Goal: Task Accomplishment & Management: Manage account settings

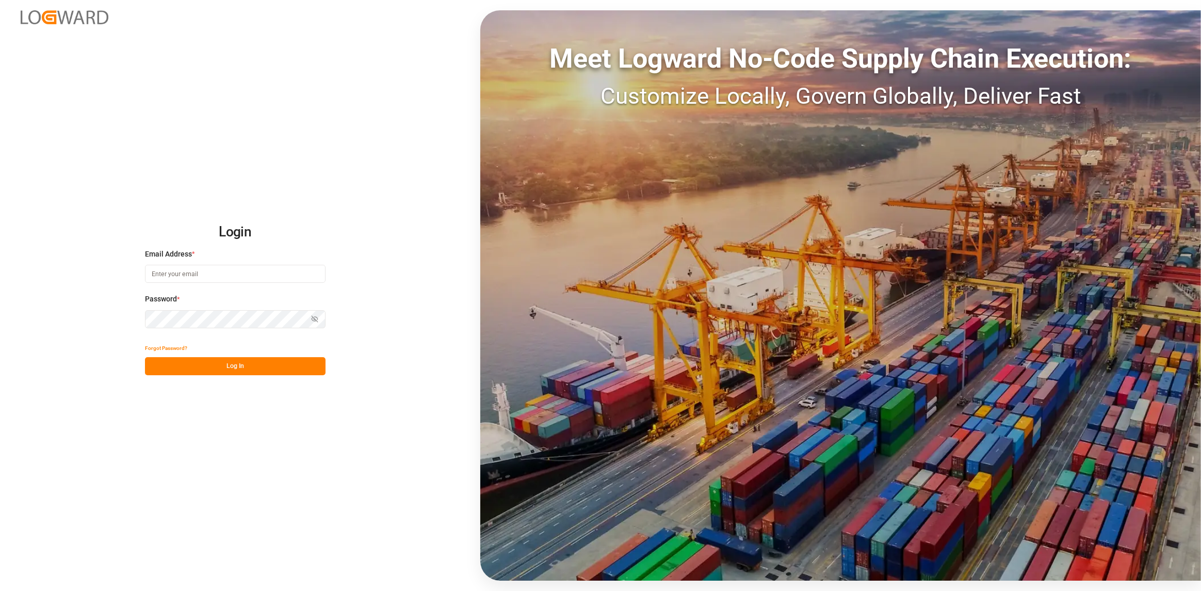
click at [181, 275] on input at bounding box center [235, 274] width 181 height 18
type input "[PERSON_NAME][EMAIL_ADDRESS][DOMAIN_NAME]"
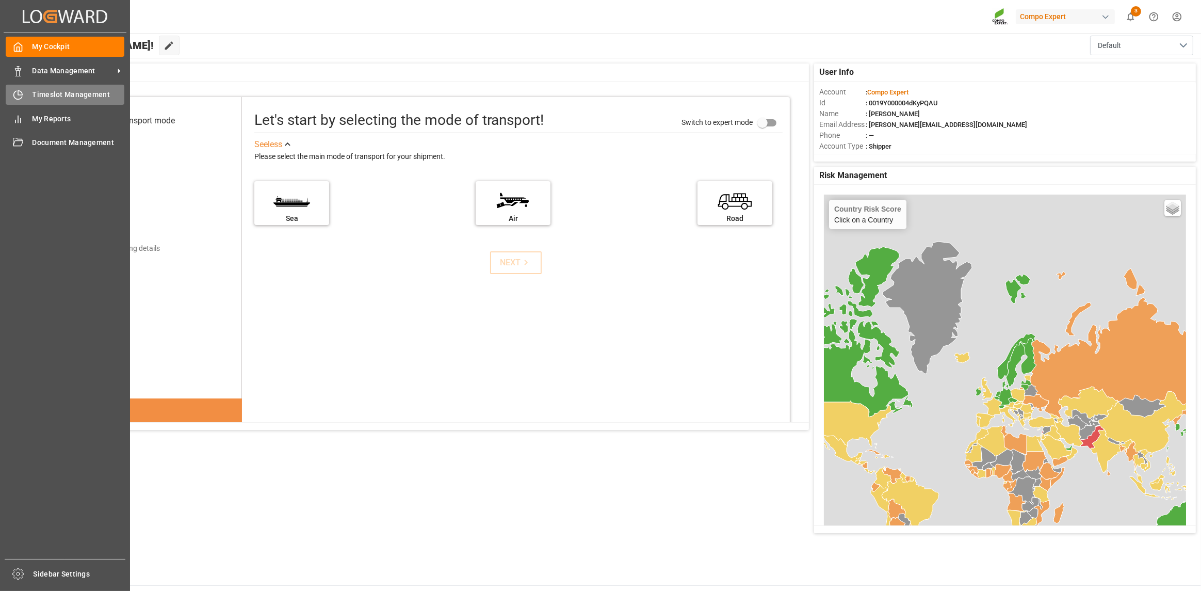
click at [52, 102] on div "Timeslot Management Timeslot Management" at bounding box center [65, 95] width 119 height 20
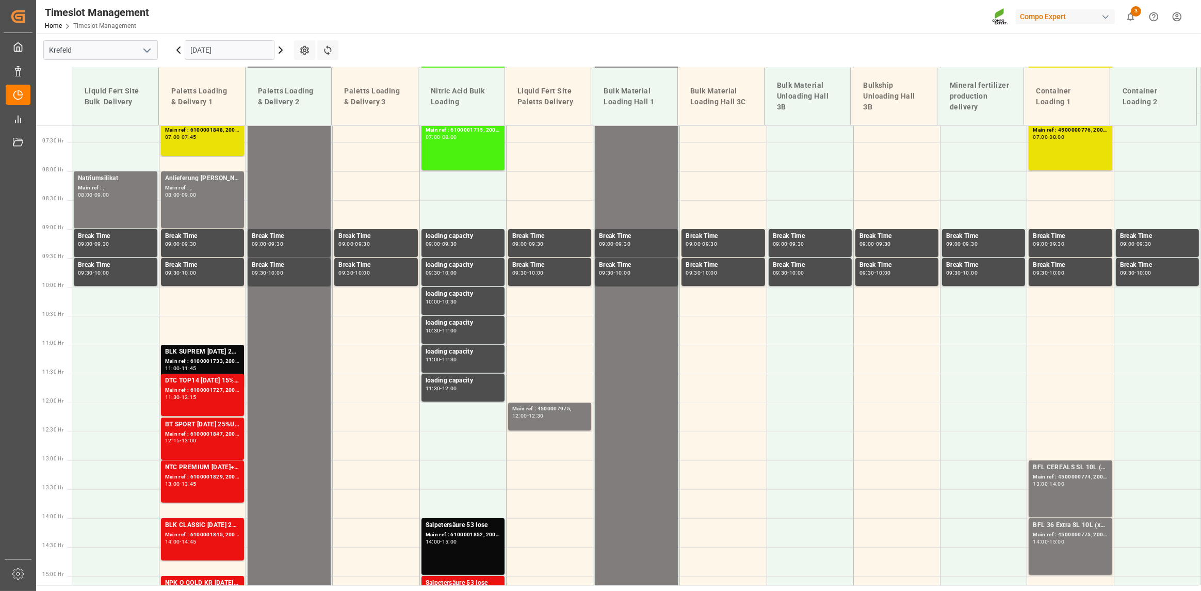
scroll to position [419, 0]
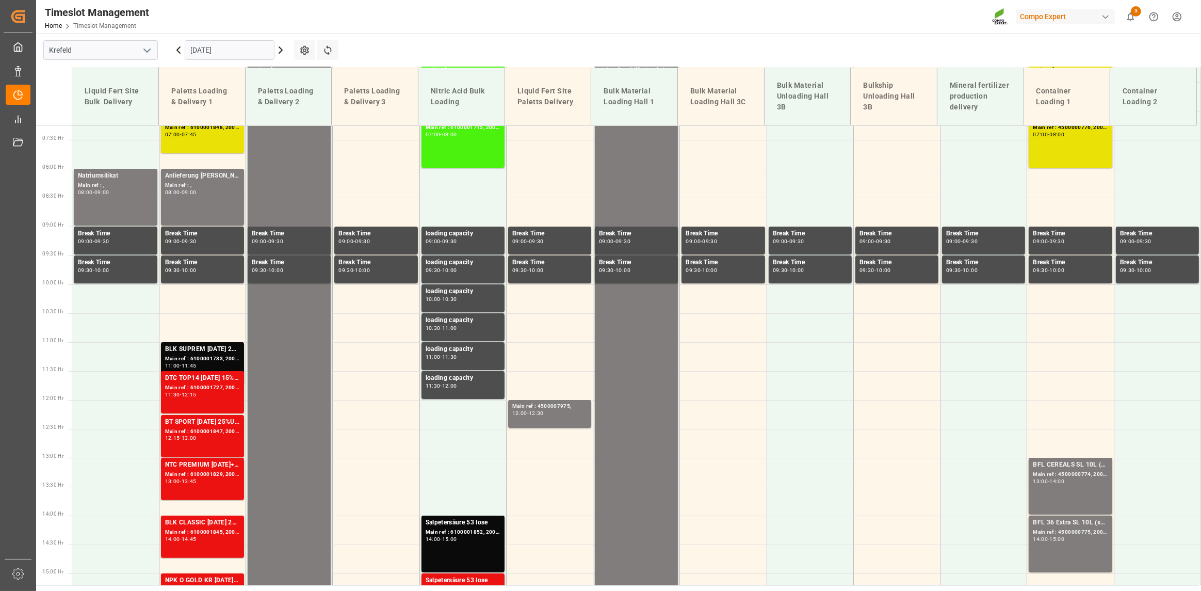
click at [231, 54] on input "[DATE]" at bounding box center [230, 50] width 90 height 20
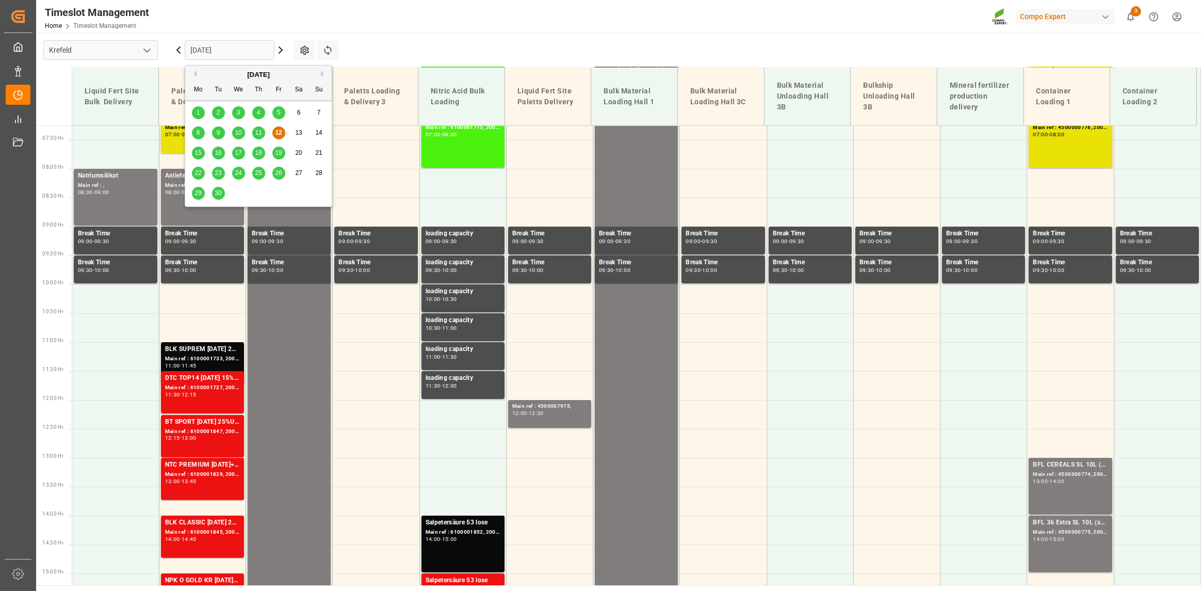
click at [198, 149] on div "15" at bounding box center [198, 153] width 13 height 12
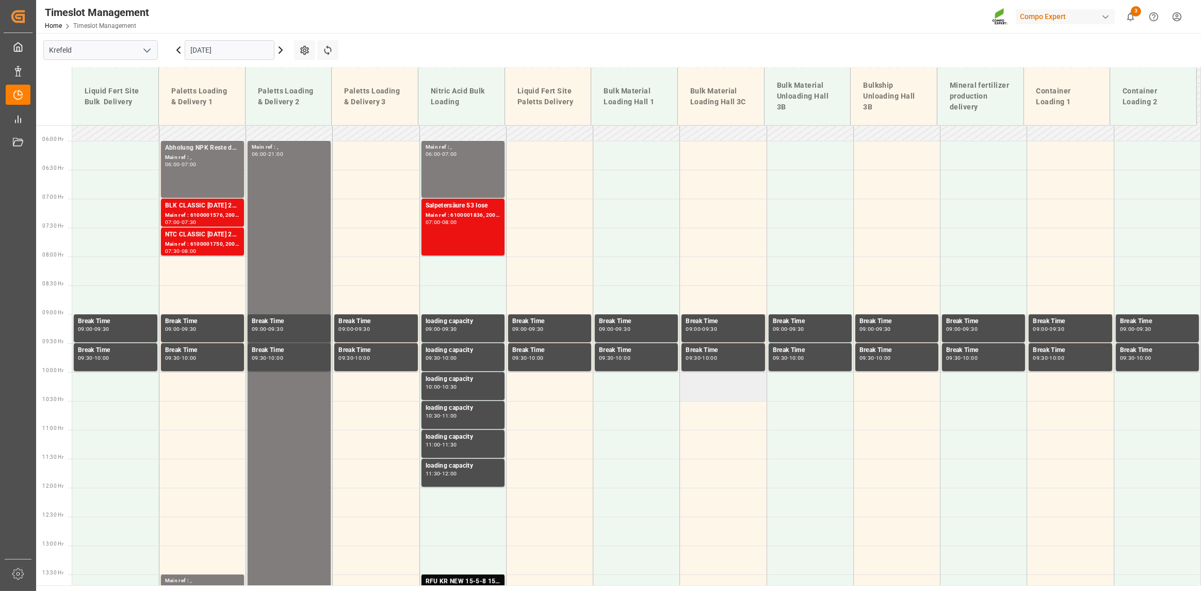
scroll to position [213, 0]
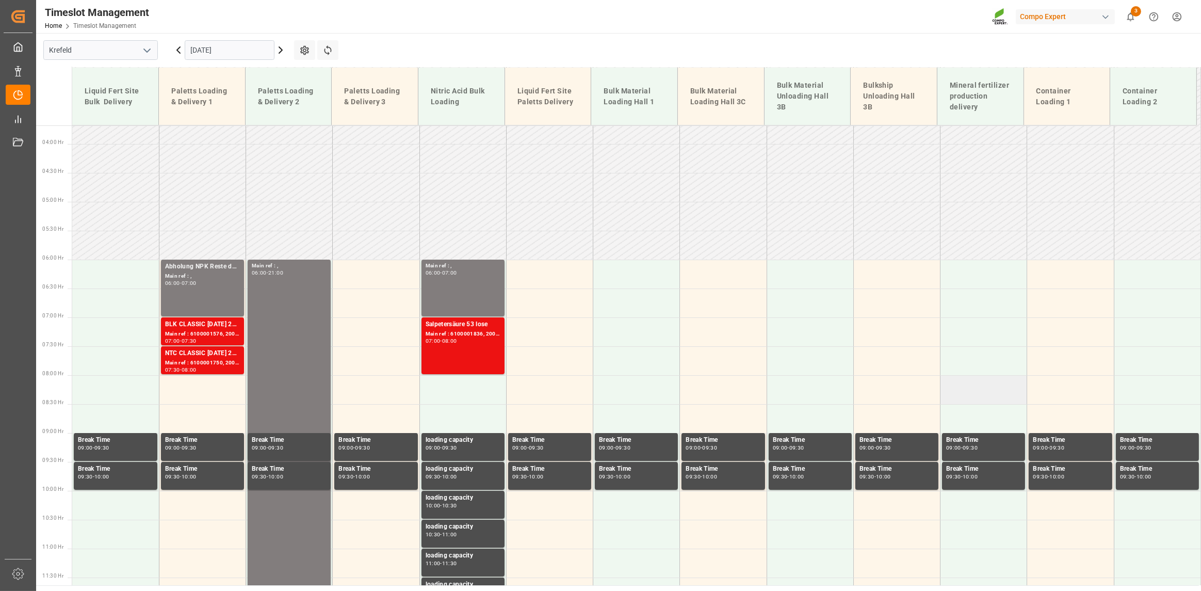
click at [987, 385] on td at bounding box center [984, 389] width 87 height 29
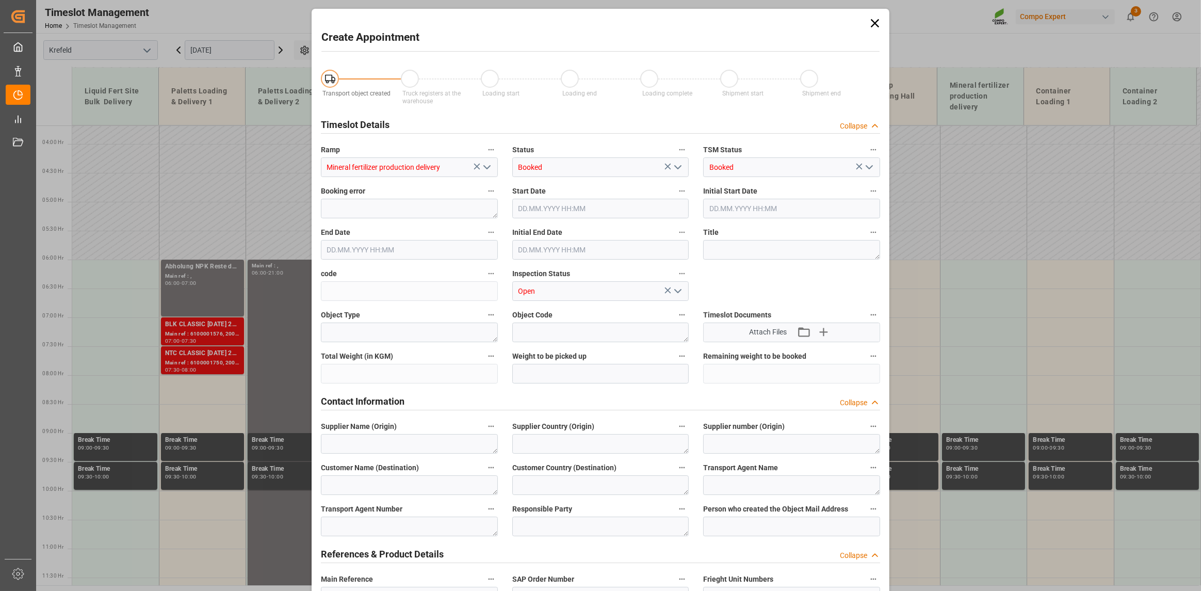
click at [982, 386] on div "Create Appointment Transport object created Truck registers at the warehouse Lo…" at bounding box center [600, 295] width 1201 height 591
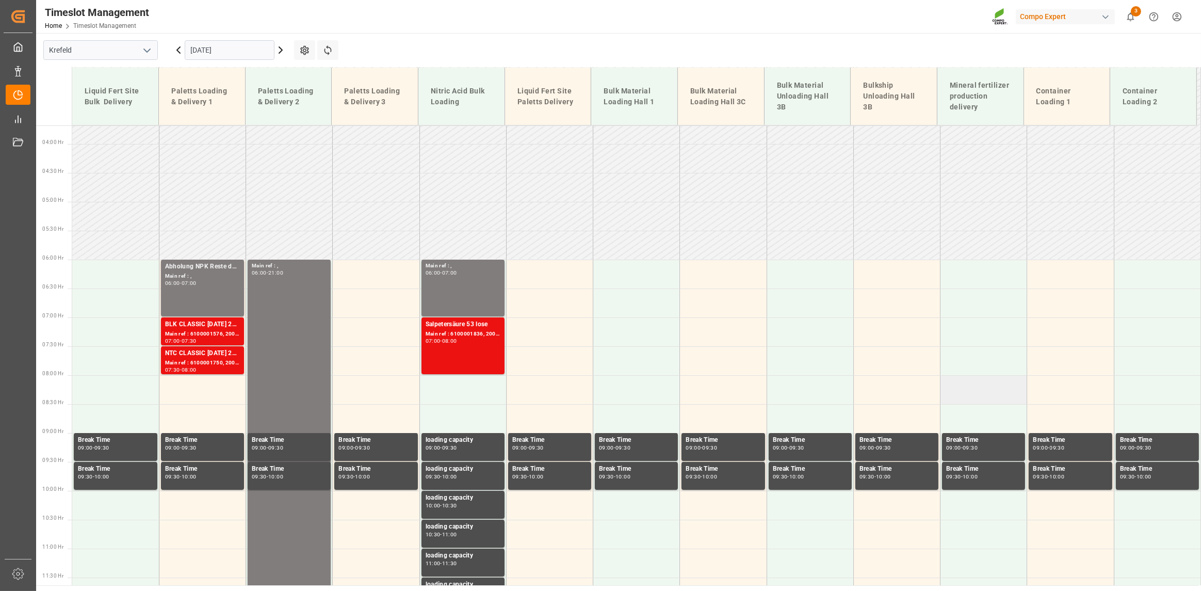
click at [970, 388] on td at bounding box center [984, 389] width 87 height 29
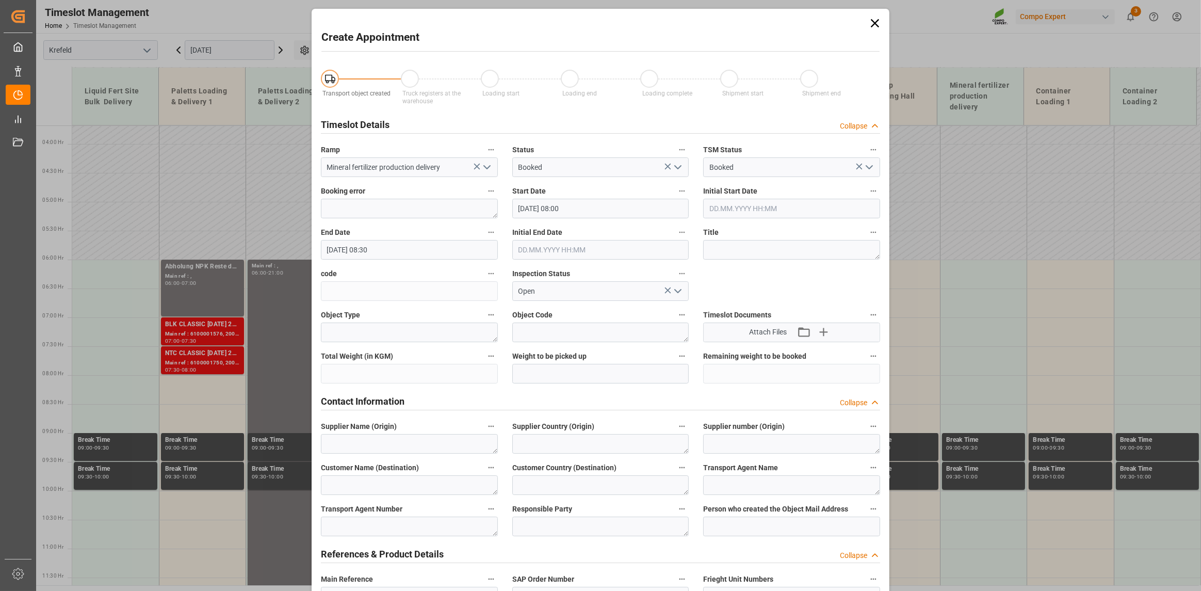
type input "[DATE] 08:00"
type input "[DATE] 08:30"
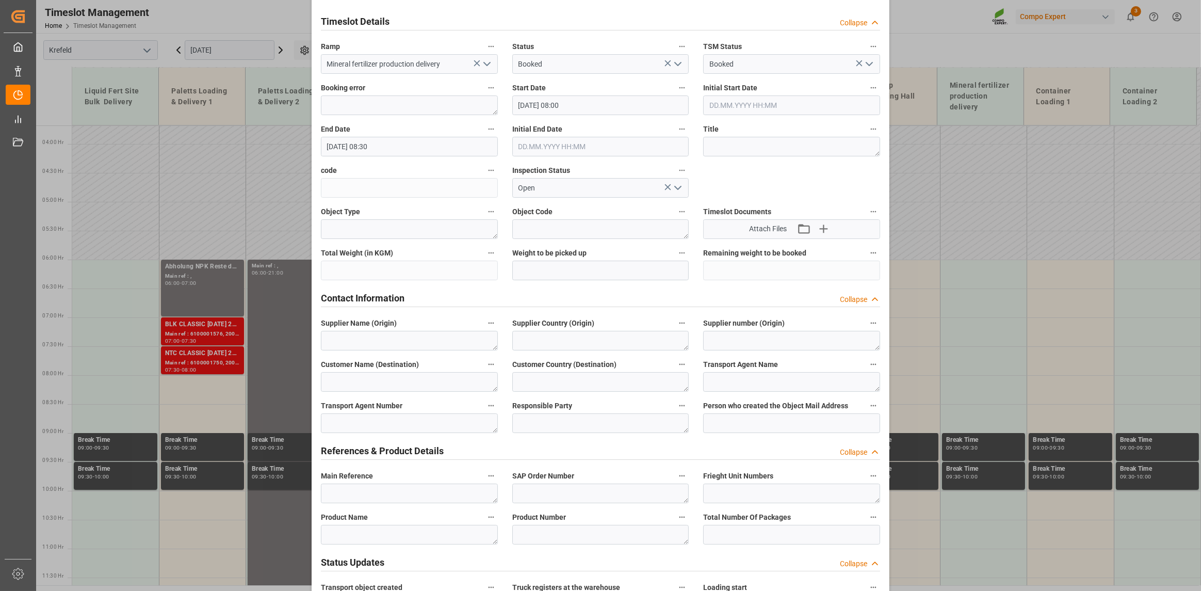
scroll to position [310, 0]
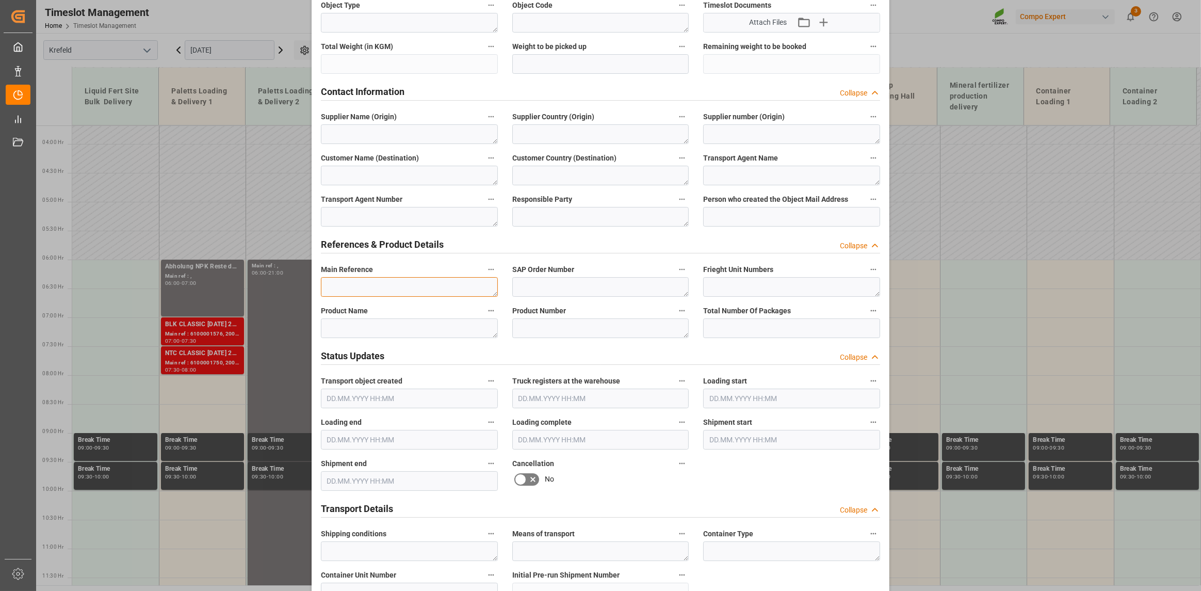
click at [379, 280] on textarea at bounding box center [409, 287] width 177 height 20
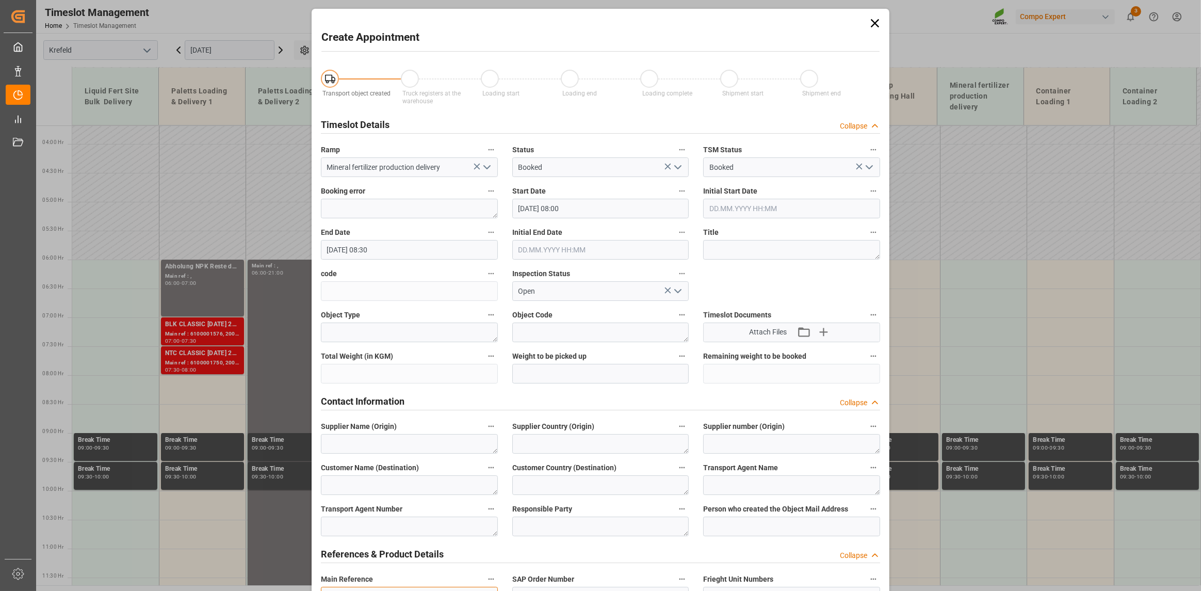
type textarea "4500007121"
click at [386, 243] on input "[DATE] 08:30" at bounding box center [409, 250] width 177 height 20
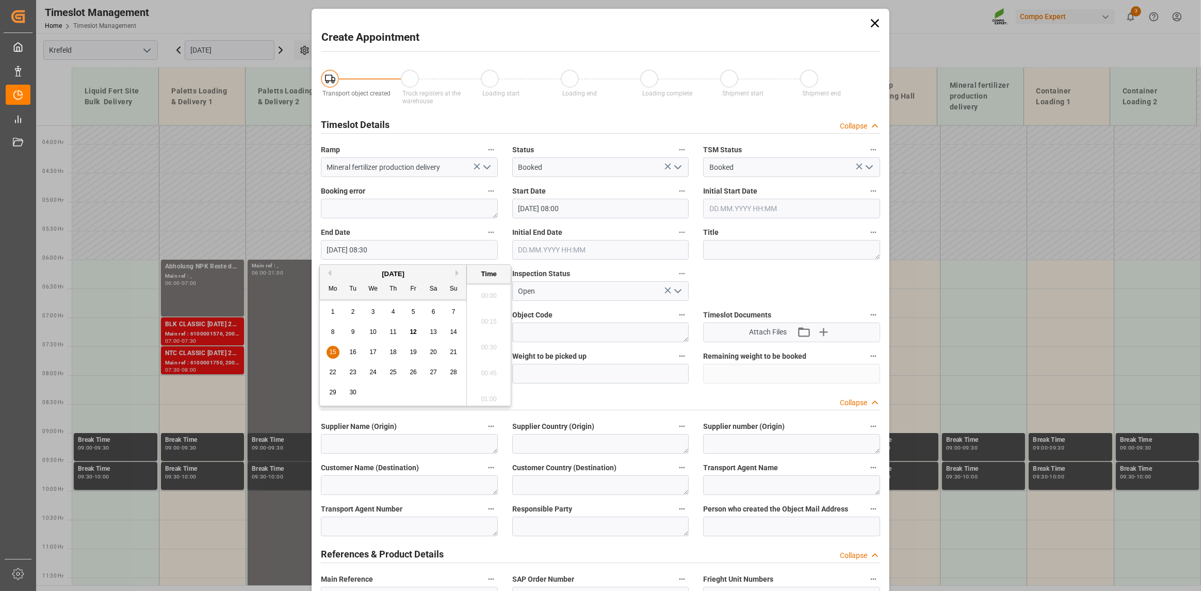
scroll to position [829, 0]
drag, startPoint x: 372, startPoint y: 250, endPoint x: 397, endPoint y: 250, distance: 25.8
click at [393, 250] on input "[DATE] 08:30" at bounding box center [409, 250] width 177 height 20
click at [483, 401] on li "09:00" at bounding box center [489, 396] width 44 height 26
type input "[DATE] 09:00"
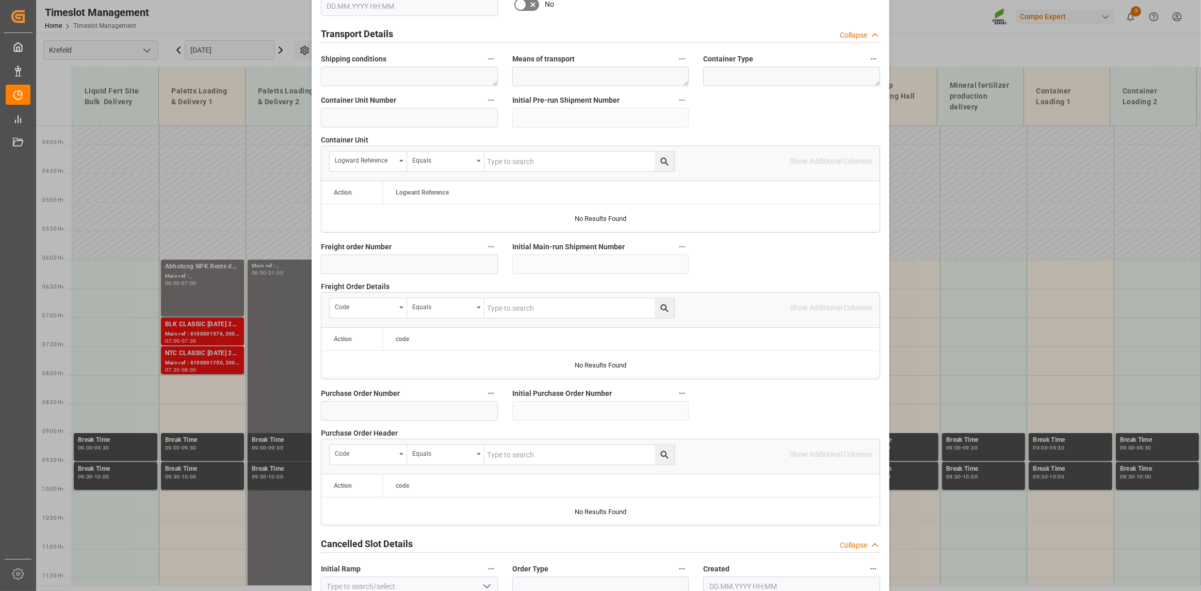
scroll to position [840, 0]
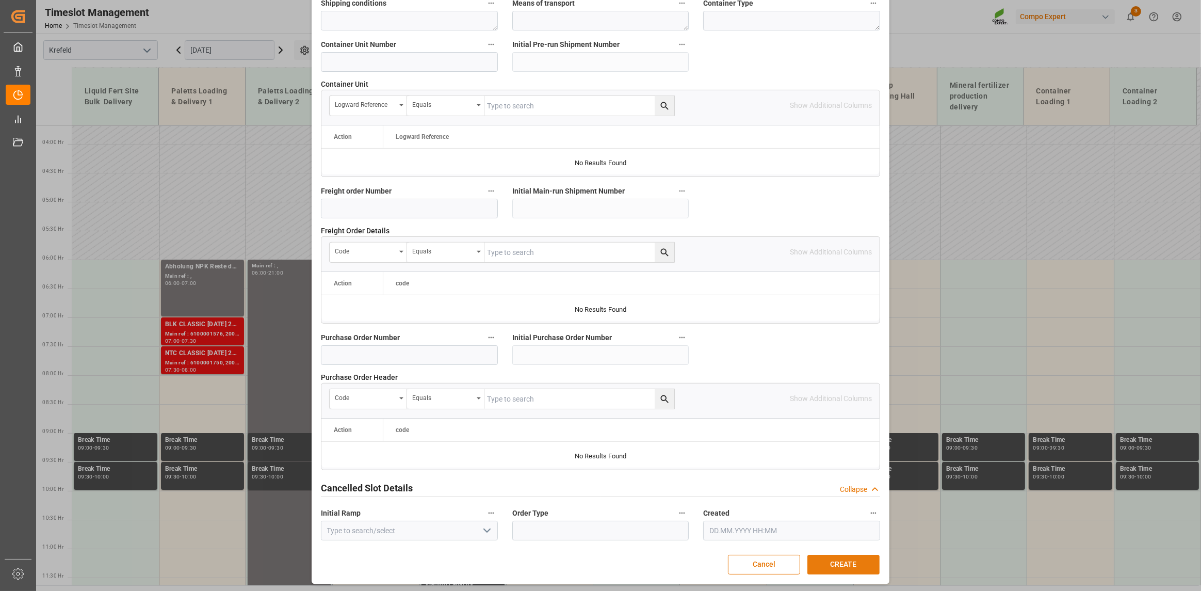
click at [836, 569] on button "CREATE" at bounding box center [844, 565] width 72 height 20
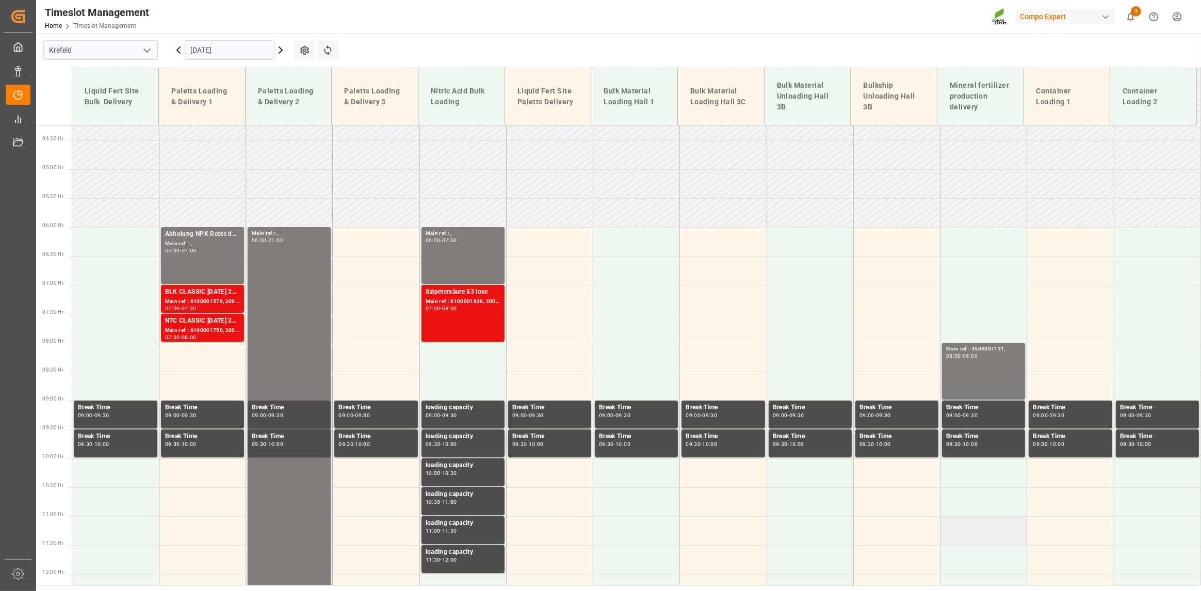
scroll to position [213, 0]
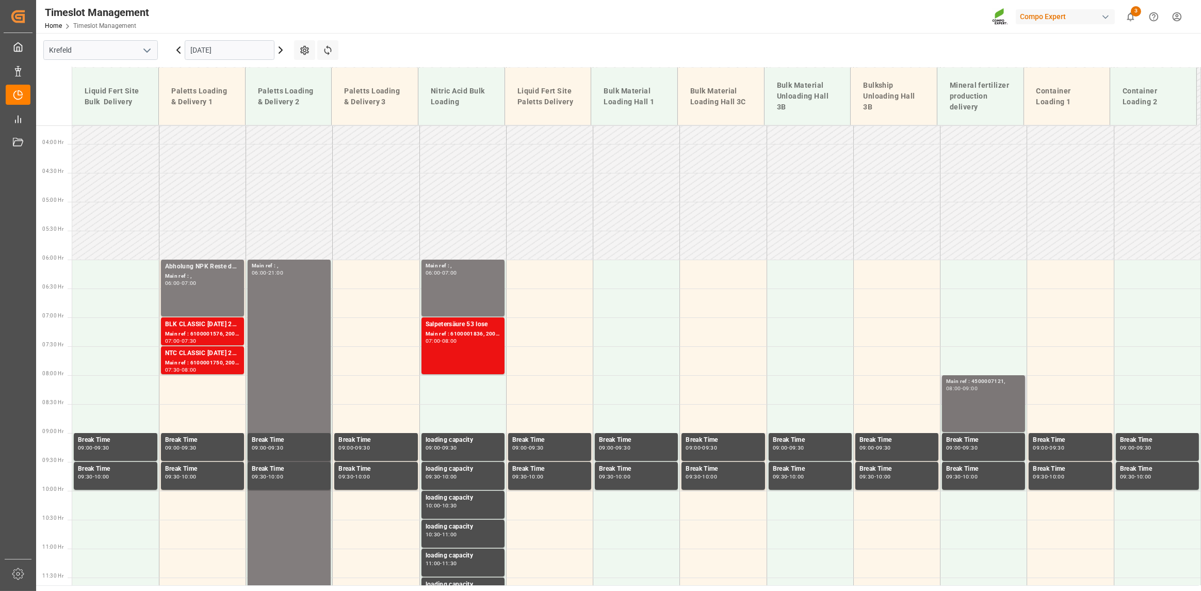
click at [979, 394] on div "Main ref : 4500007121, 08:00 - 09:00" at bounding box center [983, 403] width 75 height 53
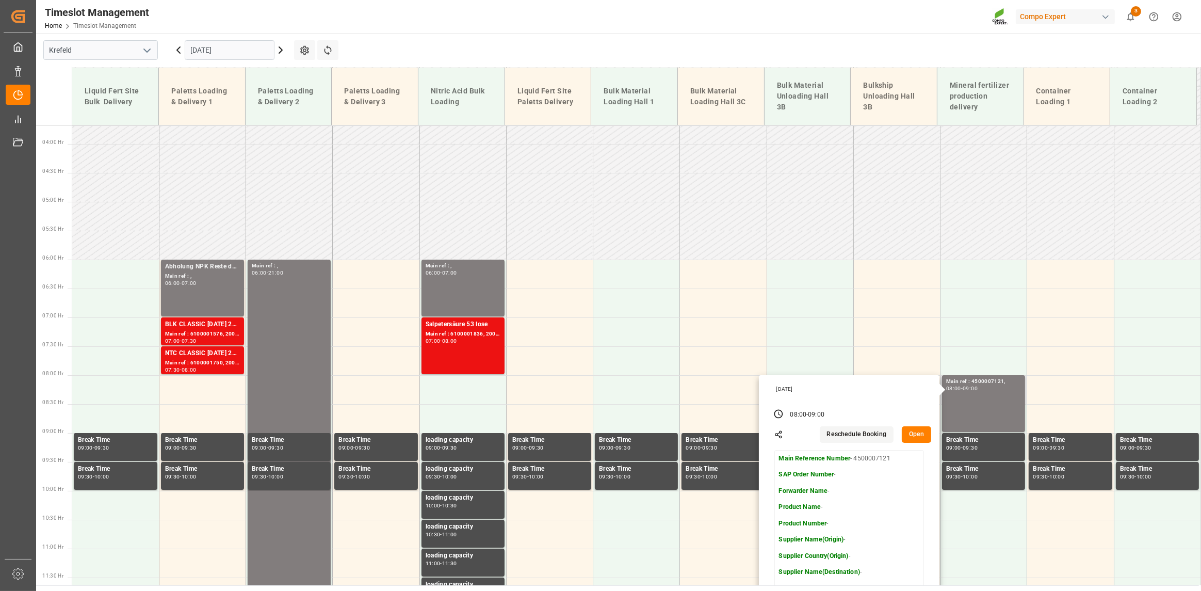
click at [913, 434] on button "Open" at bounding box center [917, 434] width 30 height 17
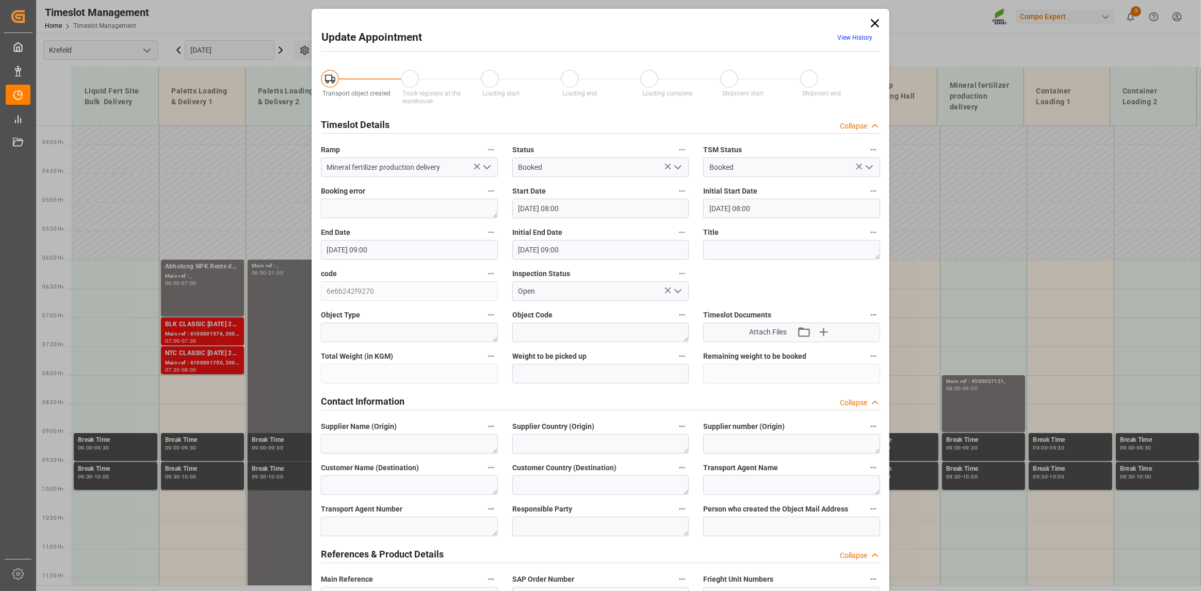
type input "[DATE] 08:00"
type input "[DATE] 09:00"
type input "[DATE] 08:20"
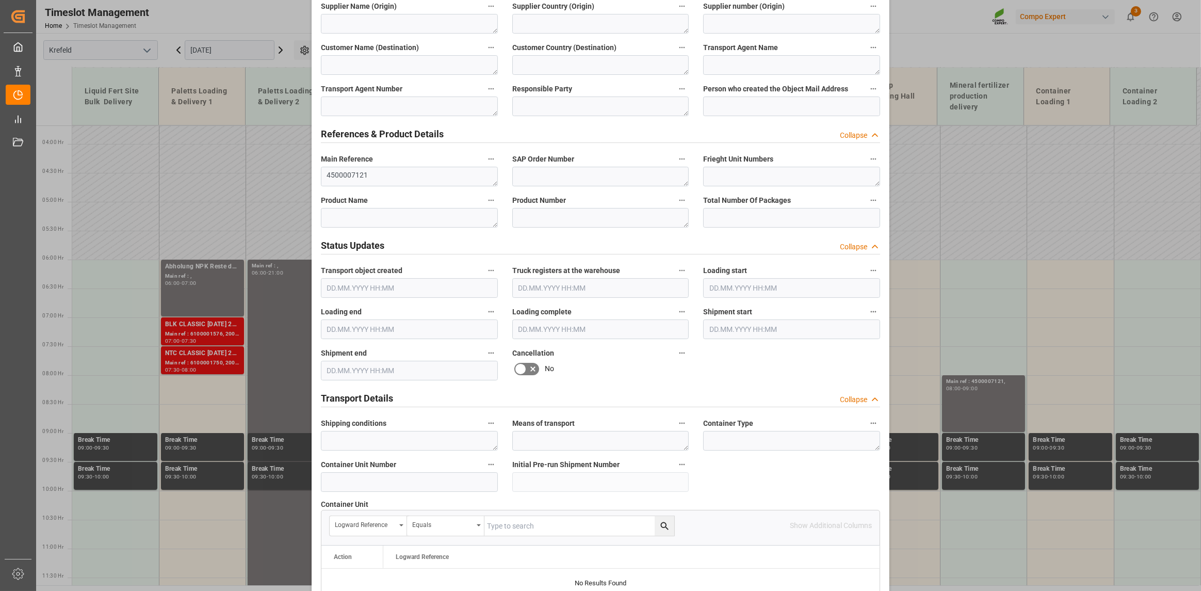
scroll to position [258, 0]
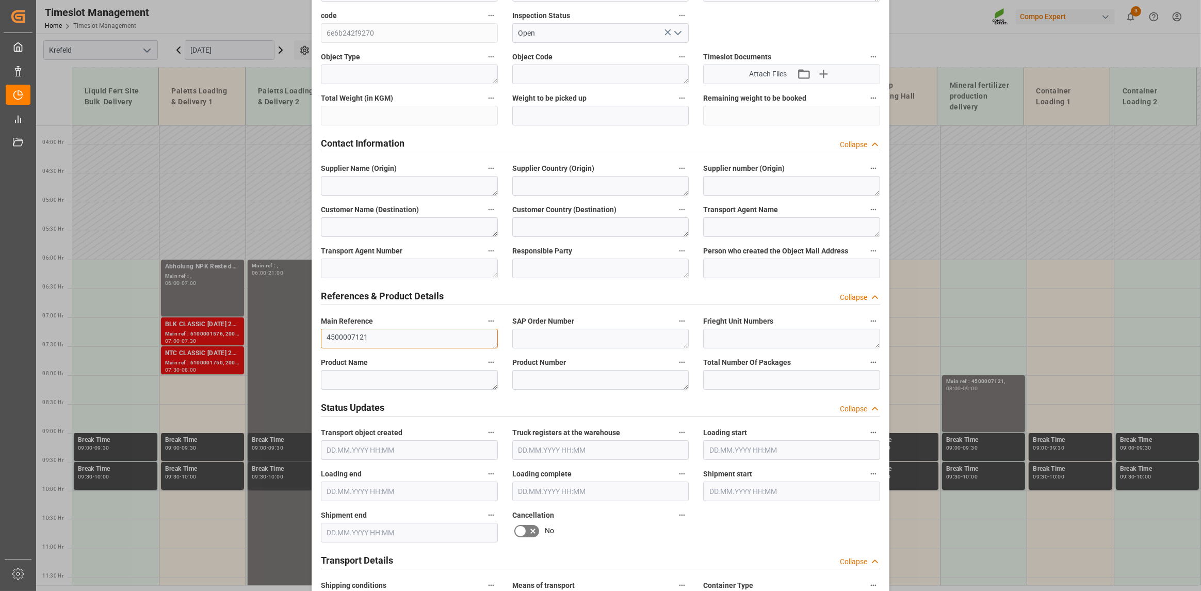
click at [376, 335] on textarea "4500007121" at bounding box center [409, 339] width 177 height 20
click at [390, 370] on textarea at bounding box center [409, 380] width 177 height 20
drag, startPoint x: 373, startPoint y: 329, endPoint x: 269, endPoint y: 327, distance: 103.7
click at [269, 327] on div "Update Appointment View History Transport object created Truck registers at the…" at bounding box center [600, 295] width 1201 height 591
click at [349, 371] on textarea at bounding box center [409, 380] width 177 height 20
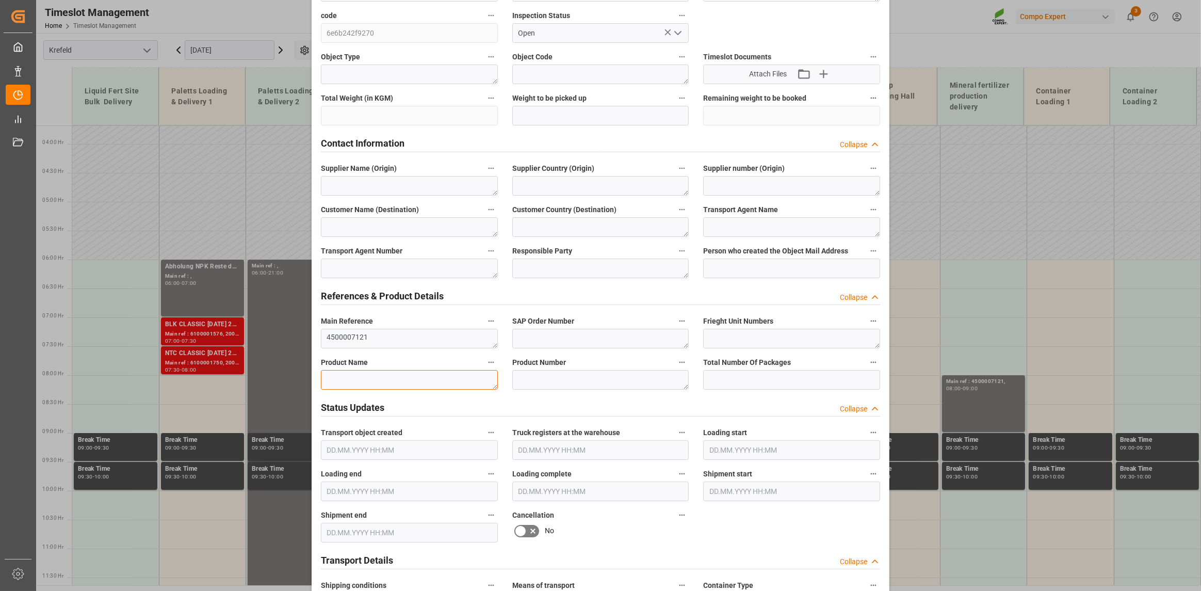
paste textarea "4500007121"
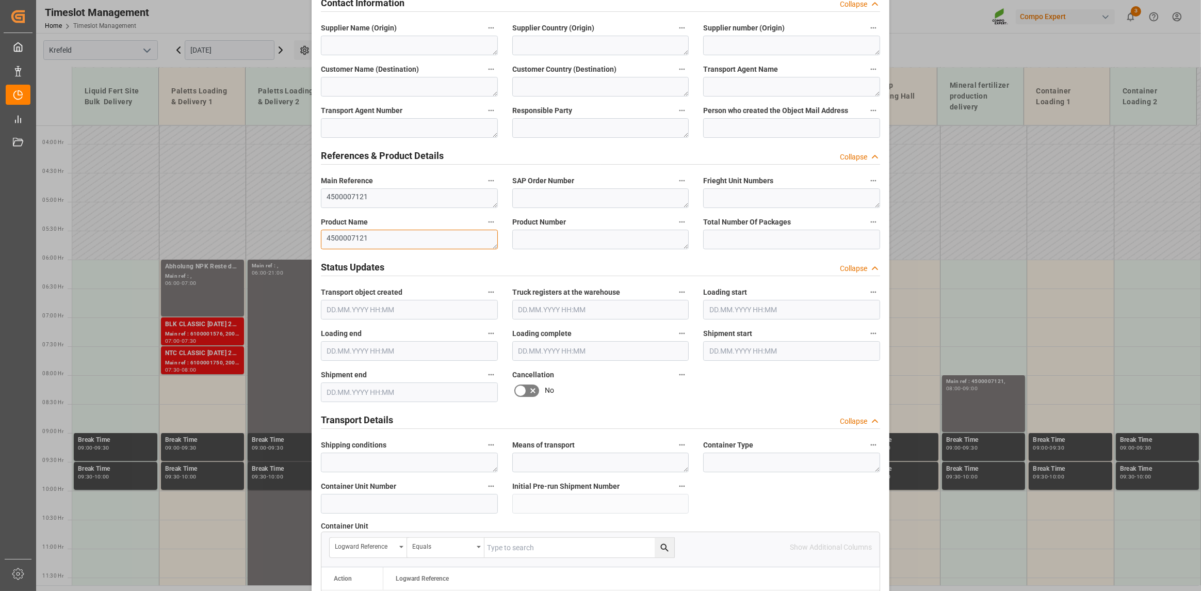
scroll to position [376, 0]
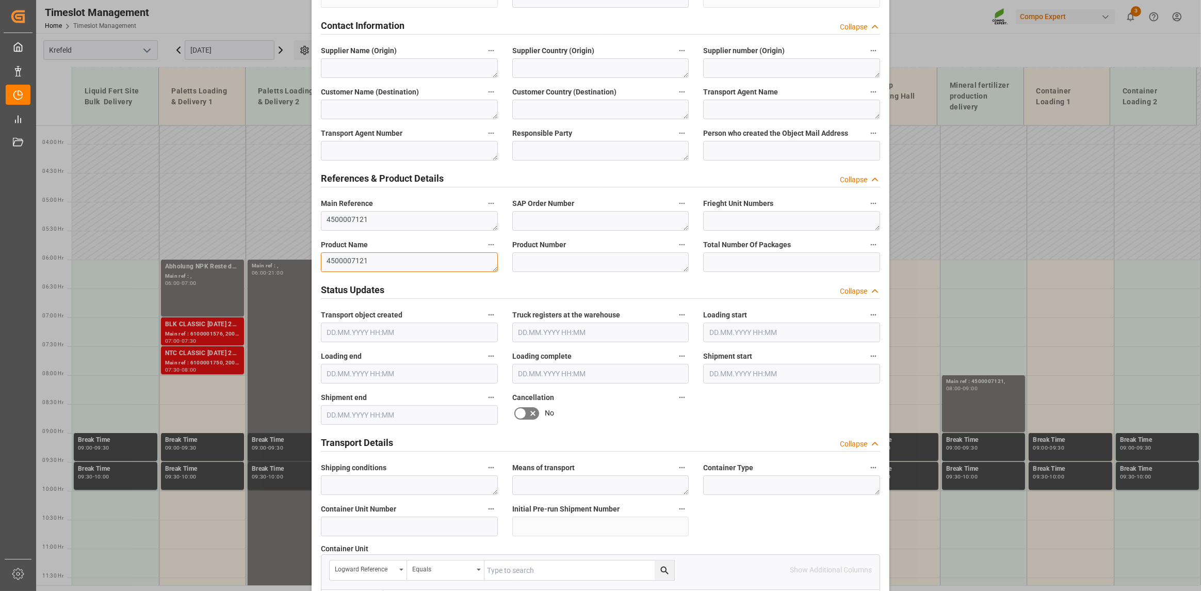
type textarea "4500007121"
click at [565, 257] on textarea at bounding box center [600, 262] width 177 height 20
paste textarea "4500007121"
type textarea "4500007121"
drag, startPoint x: 606, startPoint y: 261, endPoint x: 471, endPoint y: 273, distance: 135.2
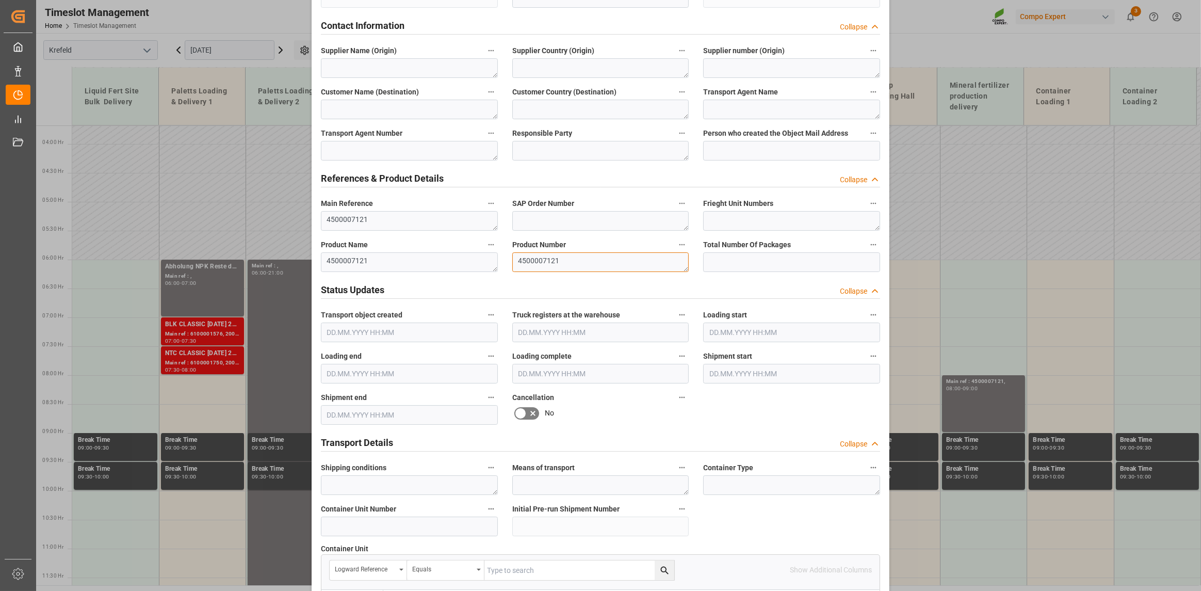
click at [473, 273] on div "Transport object created Truck registers at the warehouse Loading start Loading…" at bounding box center [601, 345] width 574 height 1325
drag, startPoint x: 445, startPoint y: 256, endPoint x: 299, endPoint y: 270, distance: 146.6
click at [312, 267] on div "Update Appointment View History Transport object created Truck registers at the…" at bounding box center [601, 340] width 578 height 1415
paste textarea "1035702000"
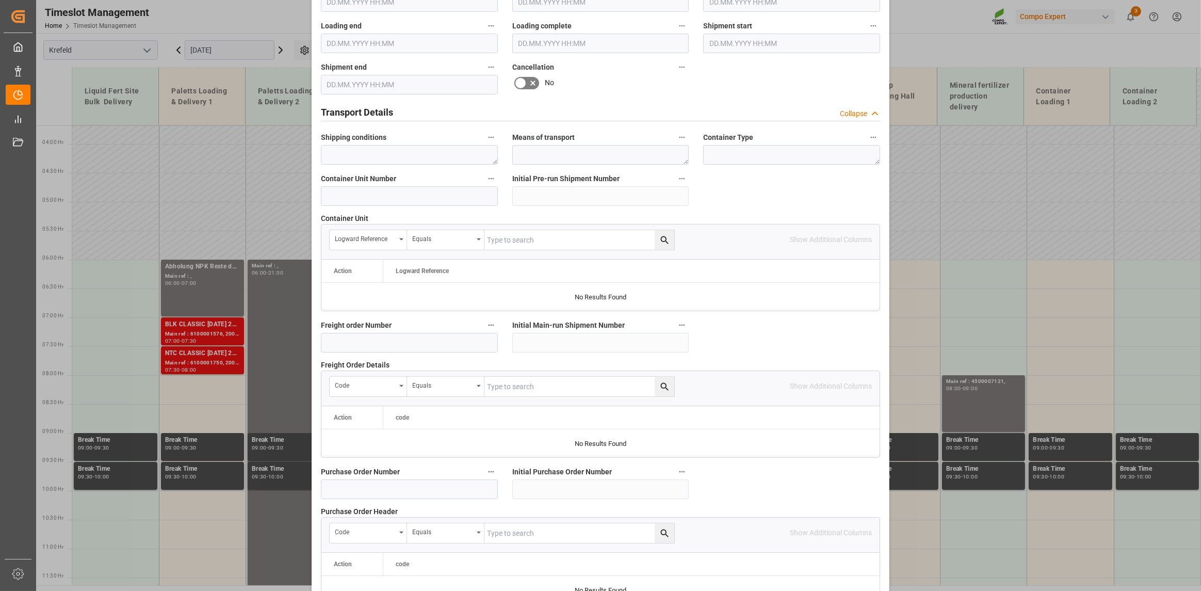
scroll to position [840, 0]
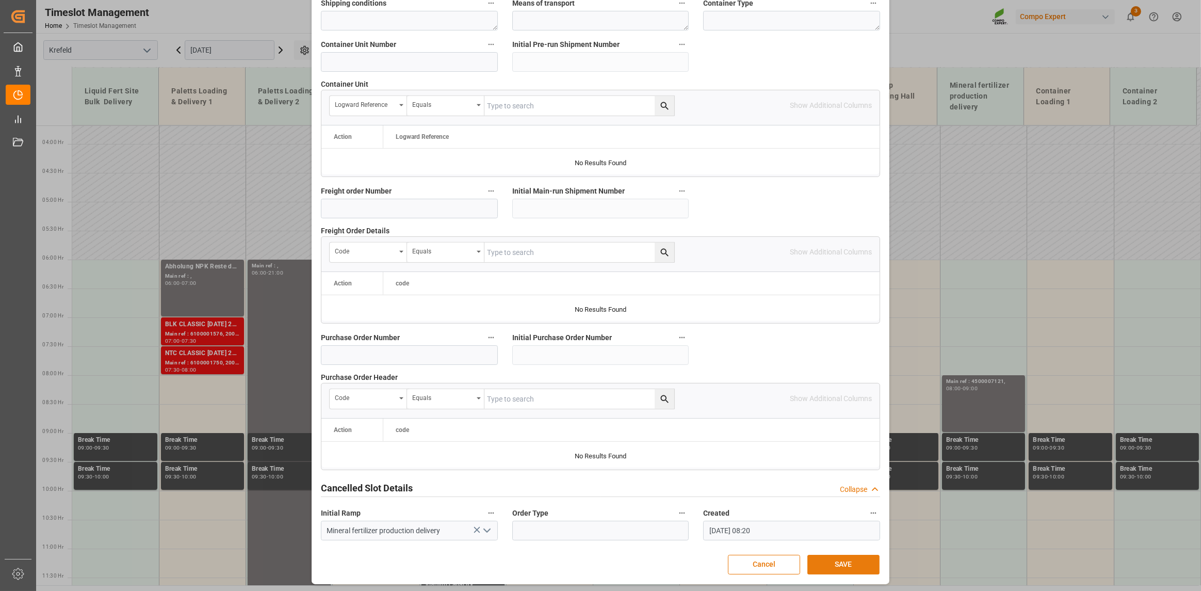
type textarea "1035702000 Natronwasserglas"
click at [831, 561] on button "SAVE" at bounding box center [844, 565] width 72 height 20
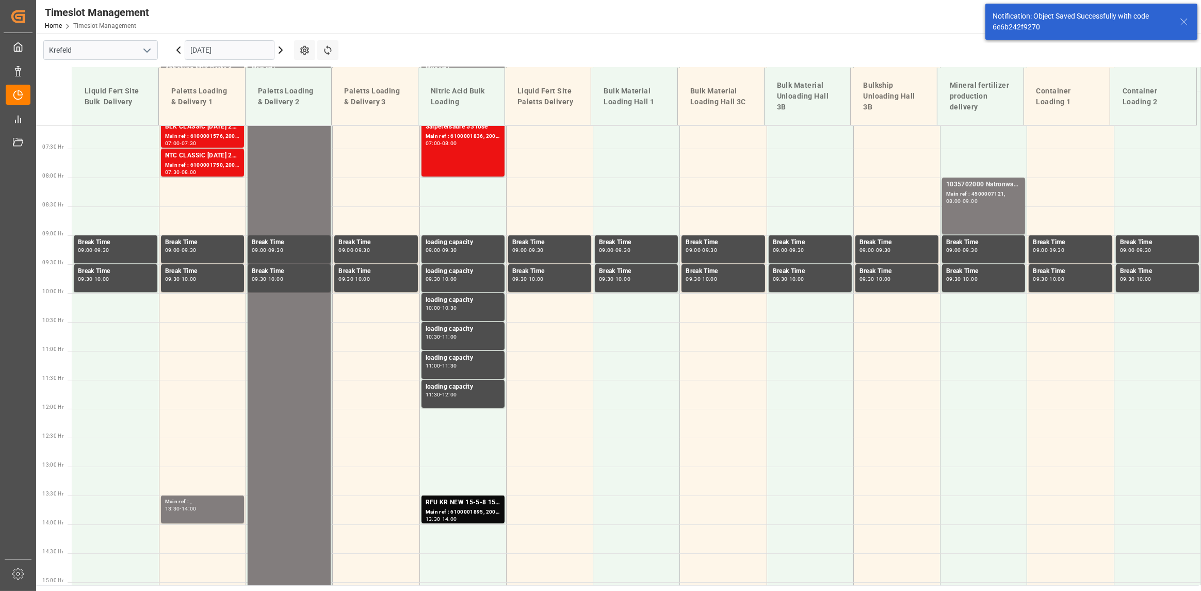
scroll to position [419, 0]
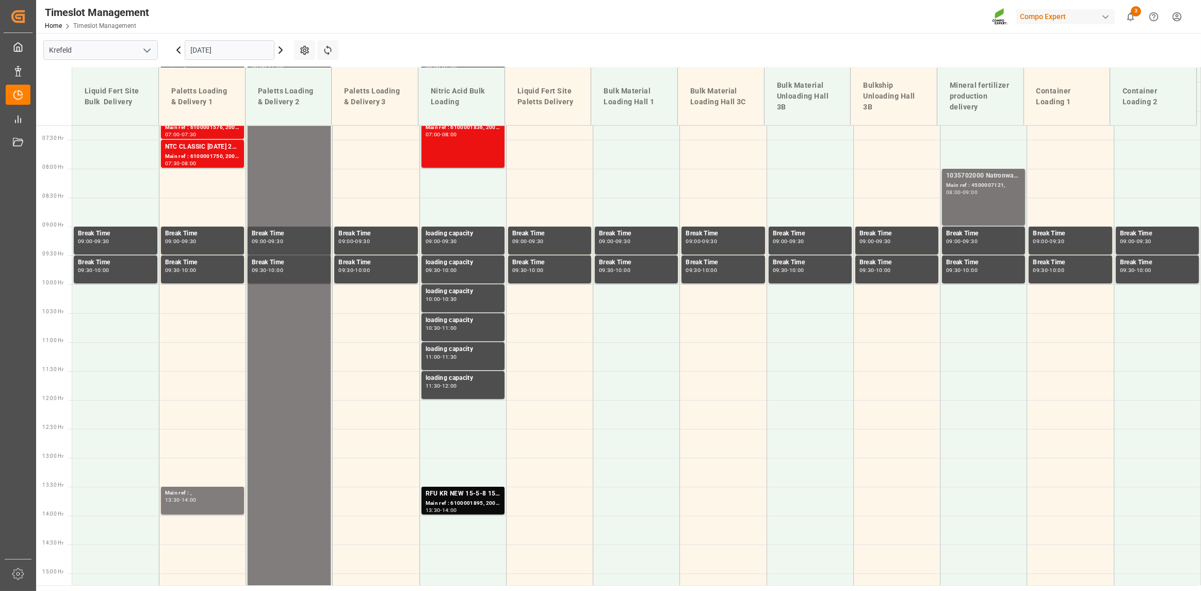
click at [980, 195] on div "1035702000 Natronwasserglas Main ref : 4500007121, 08:00 - 09:00" at bounding box center [983, 197] width 75 height 53
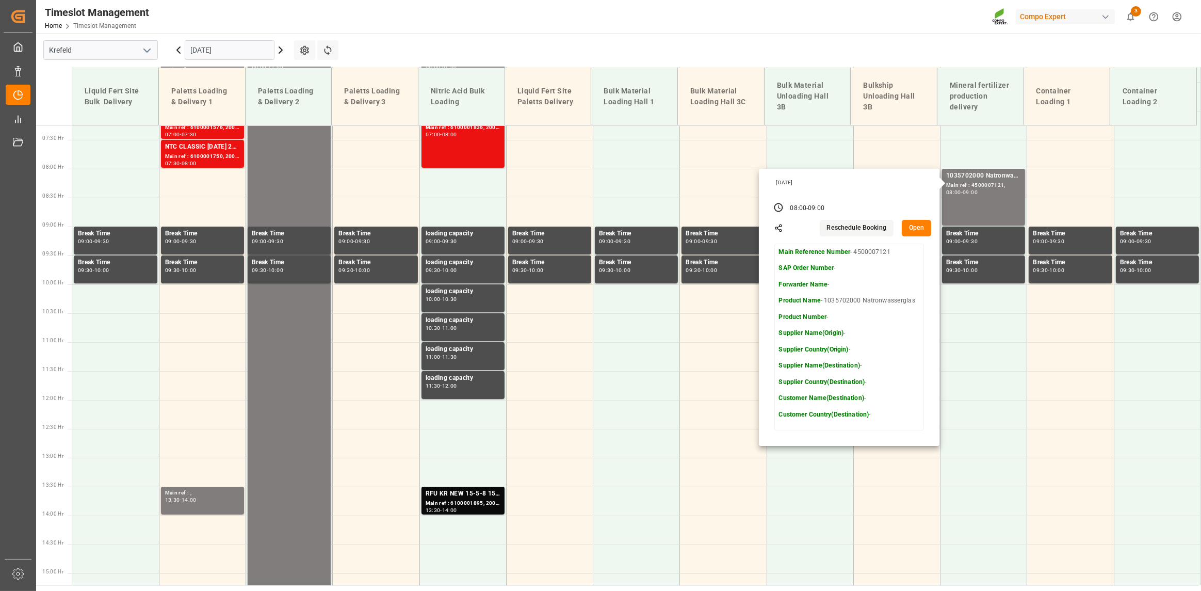
click at [915, 228] on button "Open" at bounding box center [917, 228] width 30 height 17
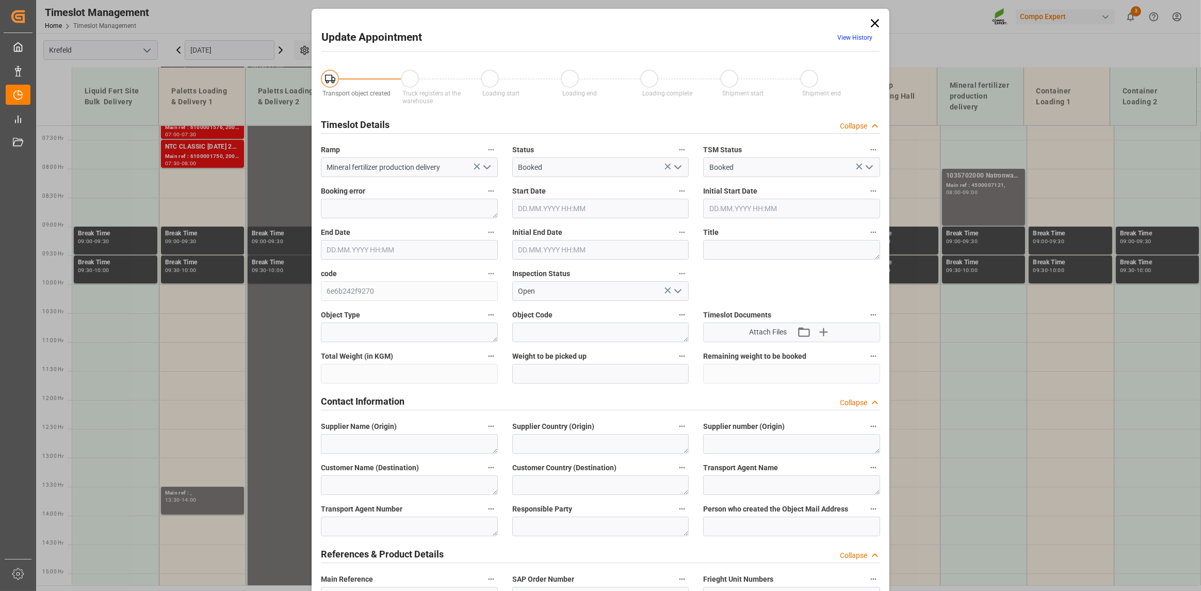
type input "[DATE] 08:00"
type input "[DATE] 09:00"
type input "[DATE] 08:20"
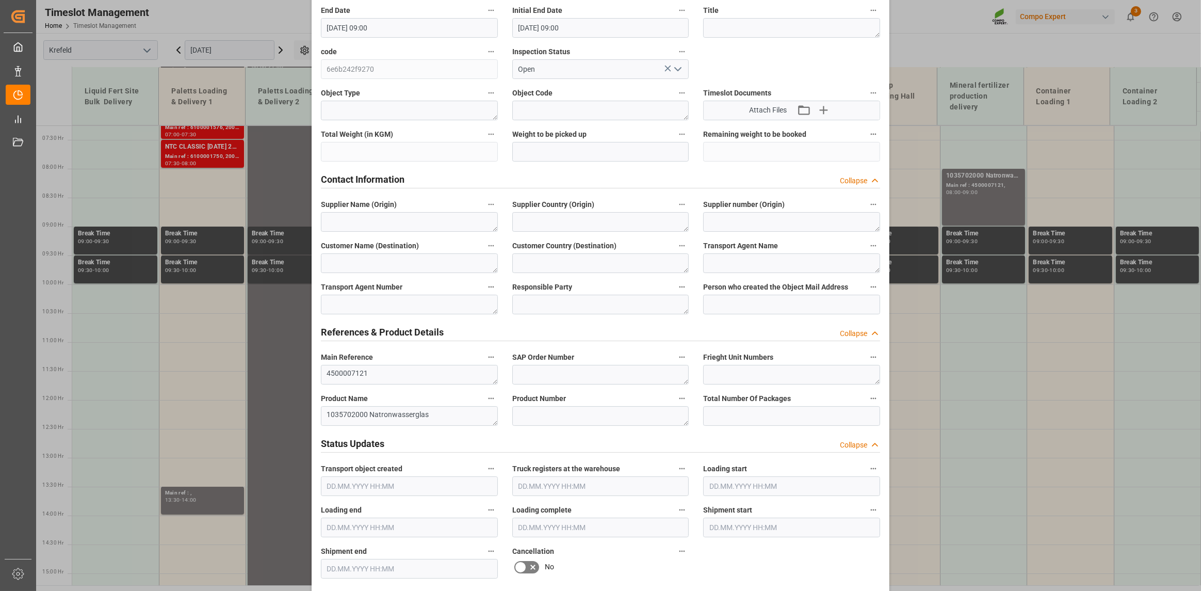
scroll to position [221, 0]
drag, startPoint x: 829, startPoint y: 11, endPoint x: 835, endPoint y: 29, distance: 19.1
click at [835, 29] on div "Title" at bounding box center [791, 21] width 191 height 41
click at [908, 51] on div "Update Appointment View History Transport object created Truck registers at the…" at bounding box center [600, 295] width 1201 height 591
